Goal: Find specific page/section: Find specific page/section

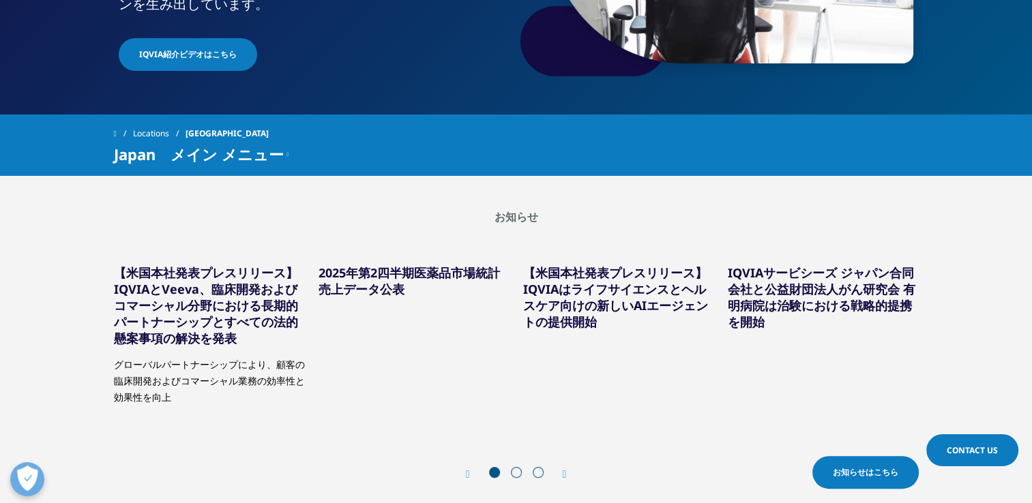
scroll to position [267, 0]
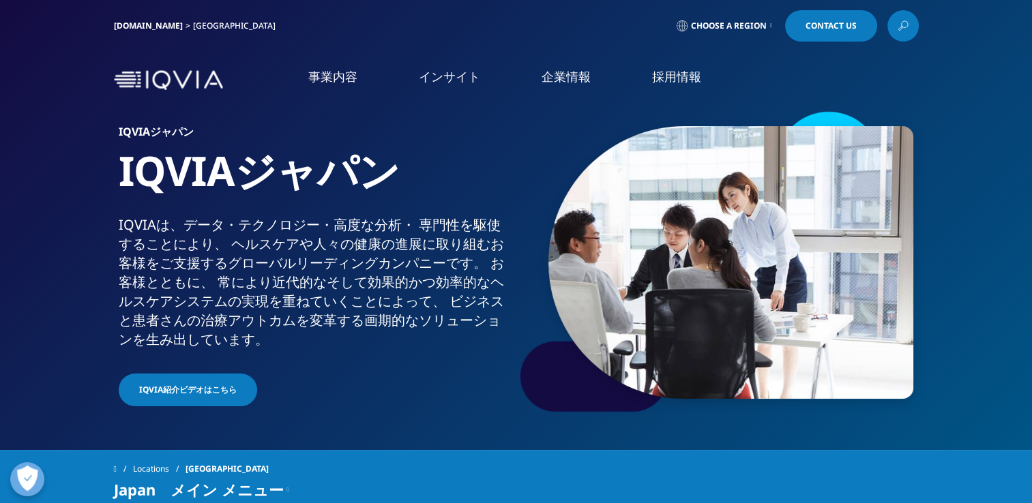
click at [562, 74] on link "企業情報" at bounding box center [565, 76] width 49 height 17
click at [41, 177] on link "概要" at bounding box center [188, 172] width 337 height 16
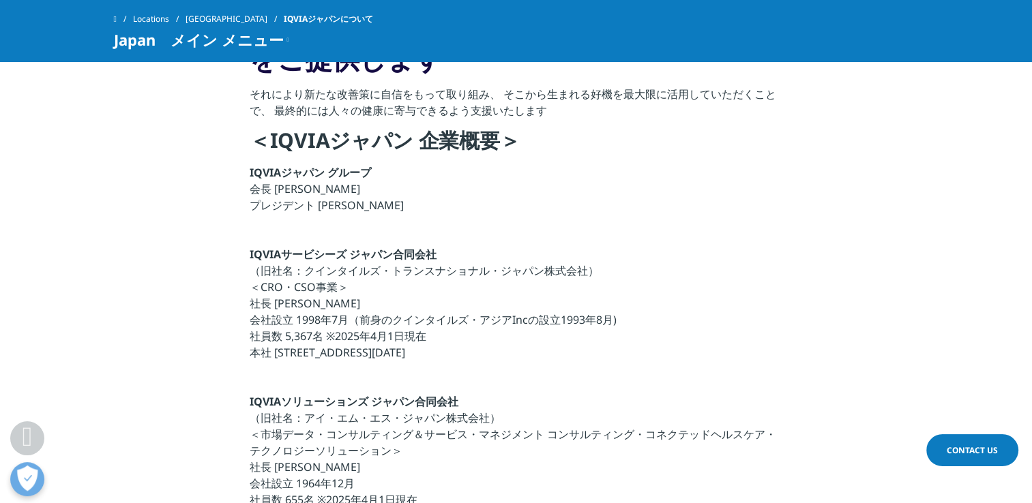
scroll to position [341, 0]
